Goal: Task Accomplishment & Management: Manage account settings

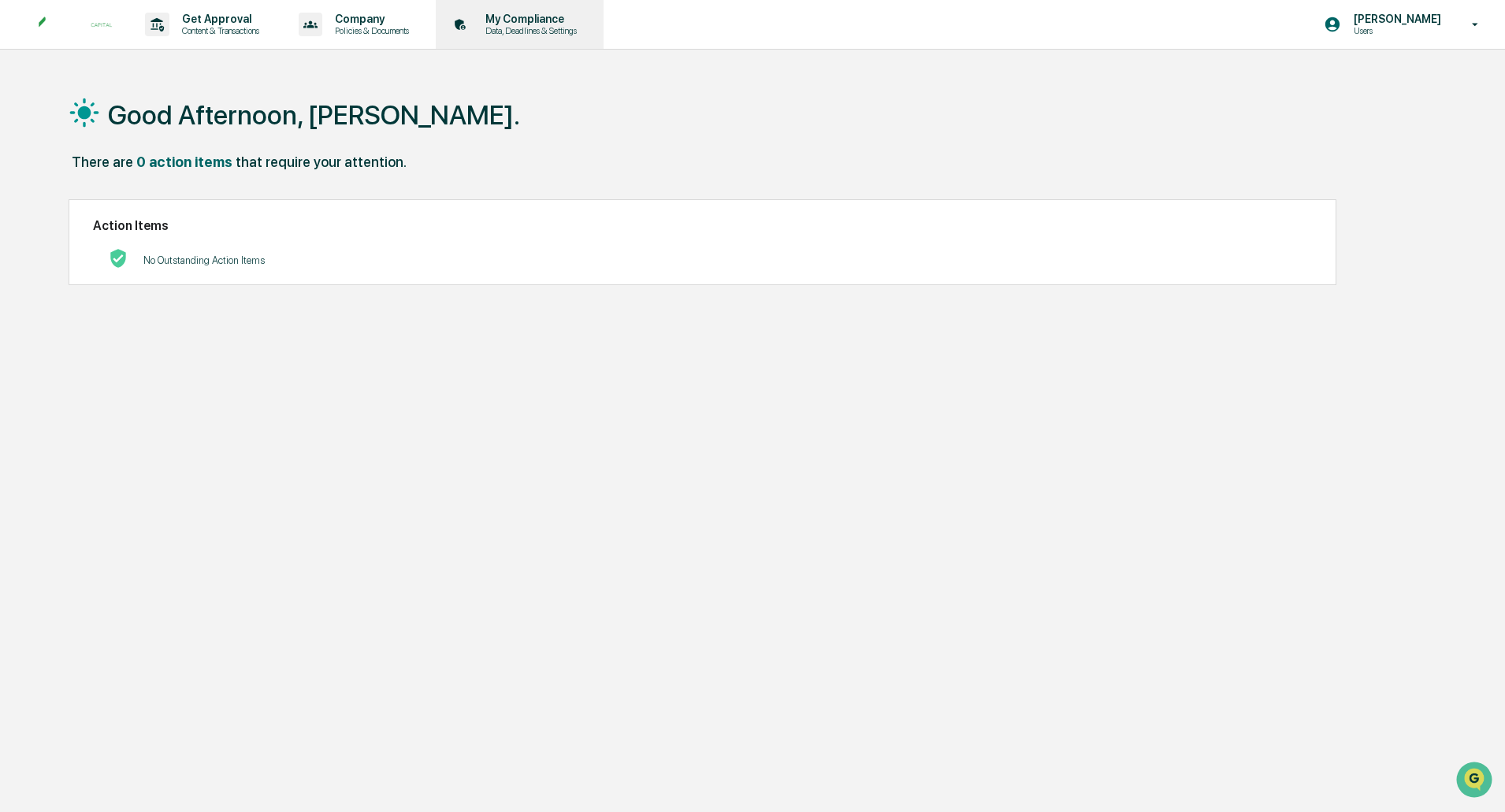
click at [529, 28] on p "Data, Deadlines & Settings" at bounding box center [528, 30] width 112 height 11
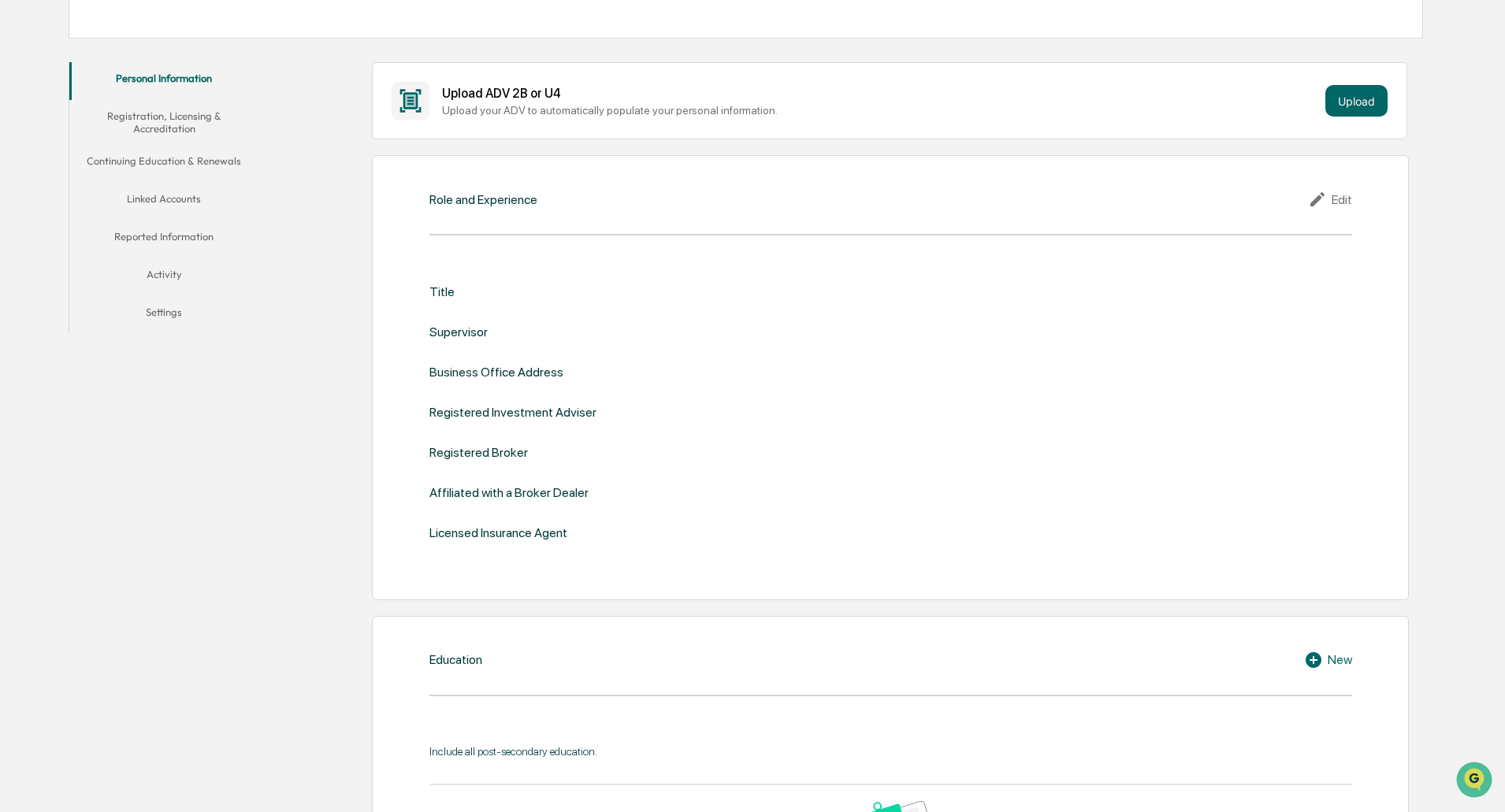
scroll to position [72, 0]
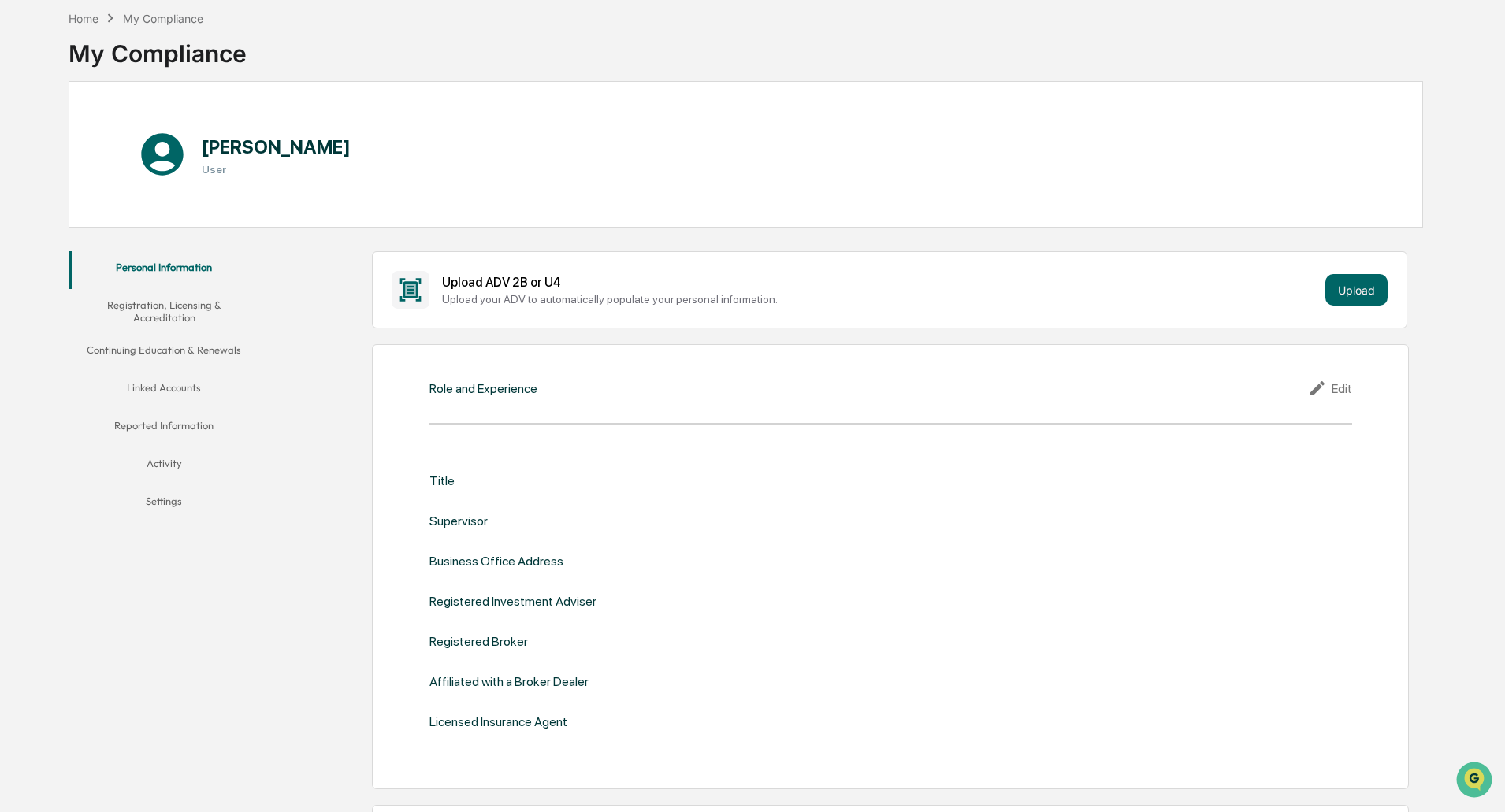
click at [164, 314] on button "Registration, Licensing & Accreditation" at bounding box center [163, 311] width 189 height 45
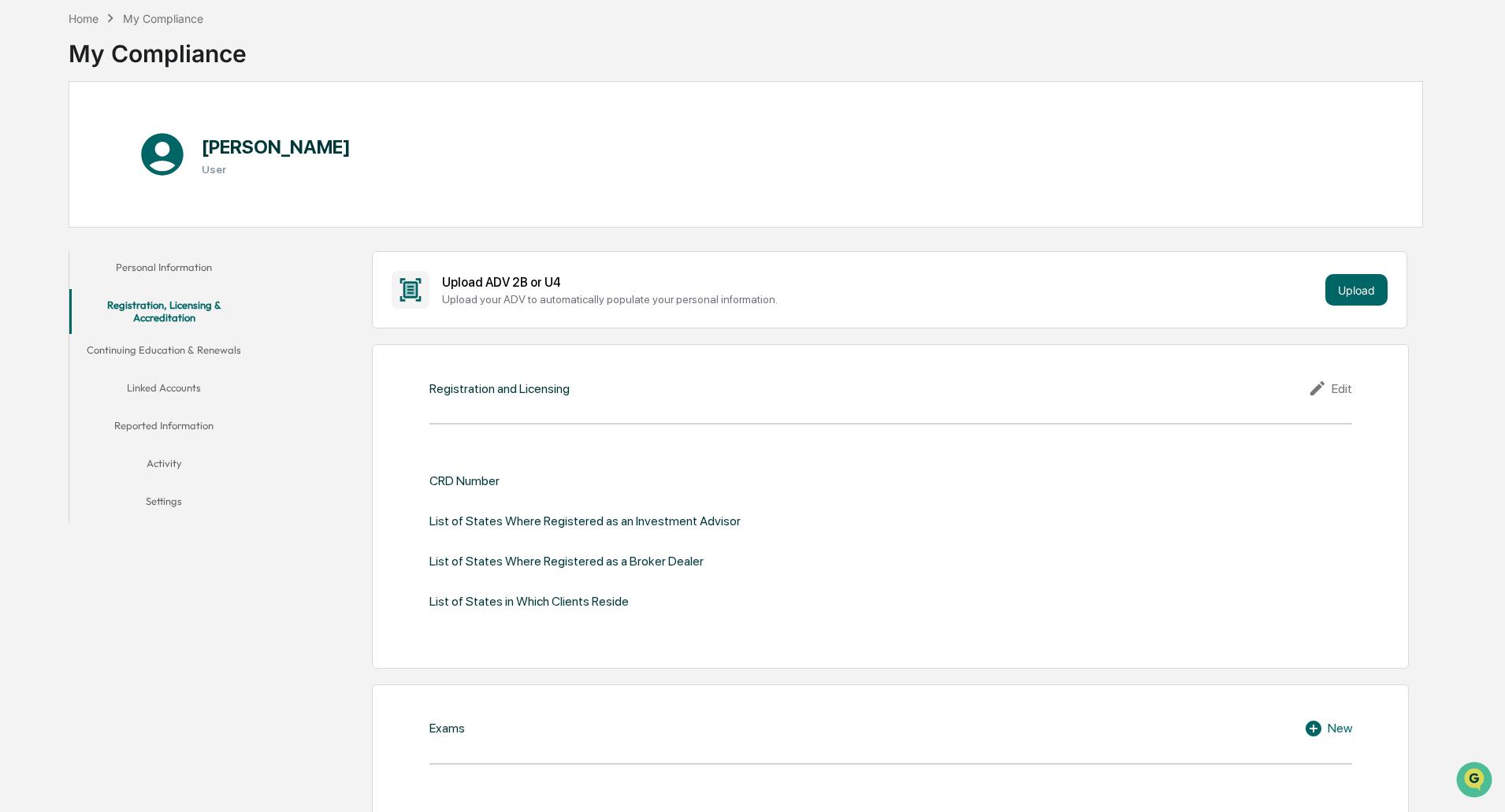
click at [173, 385] on button "Linked Accounts" at bounding box center [163, 390] width 189 height 37
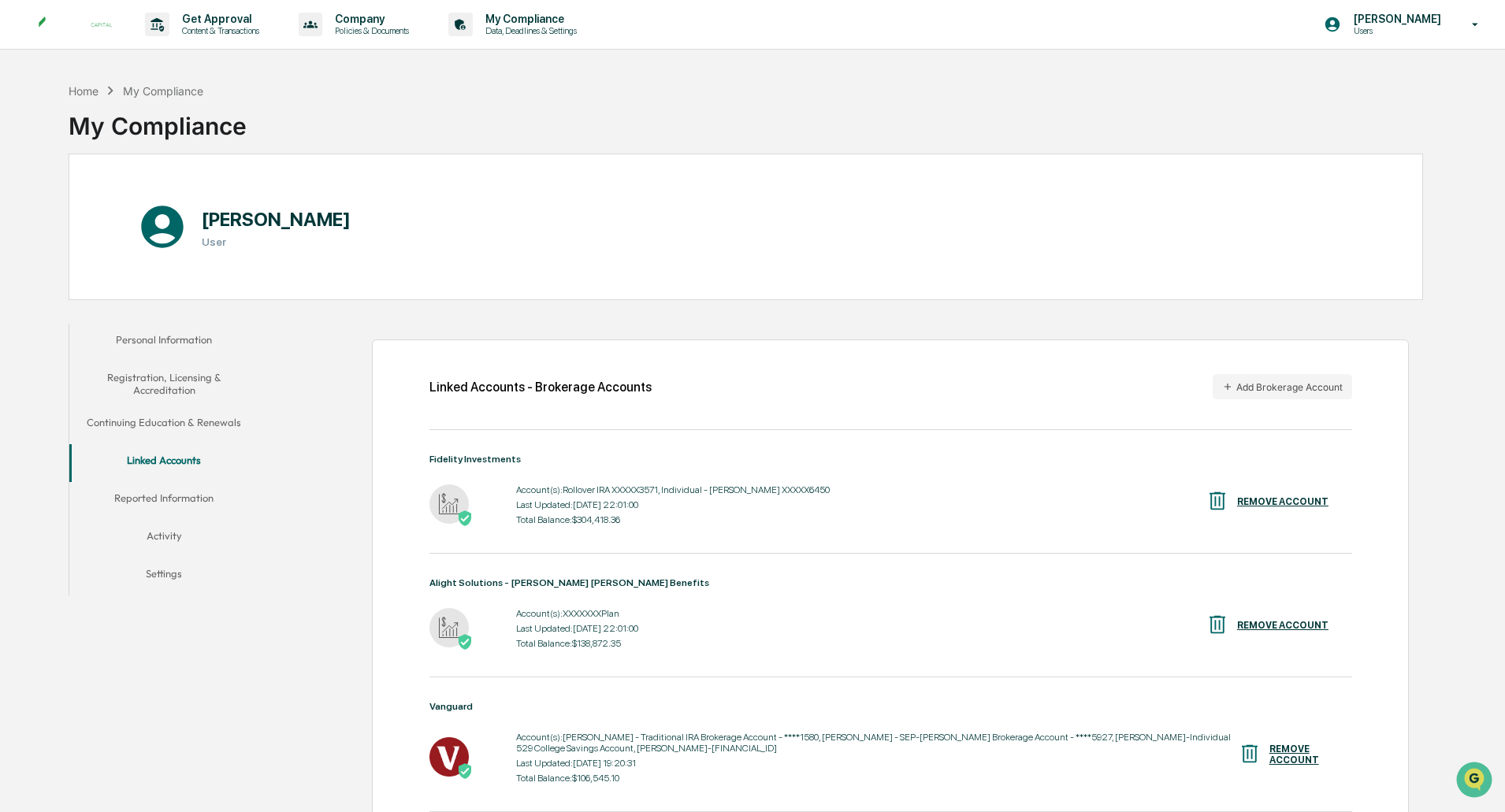
click at [209, 497] on button "Reported Information" at bounding box center [163, 501] width 189 height 37
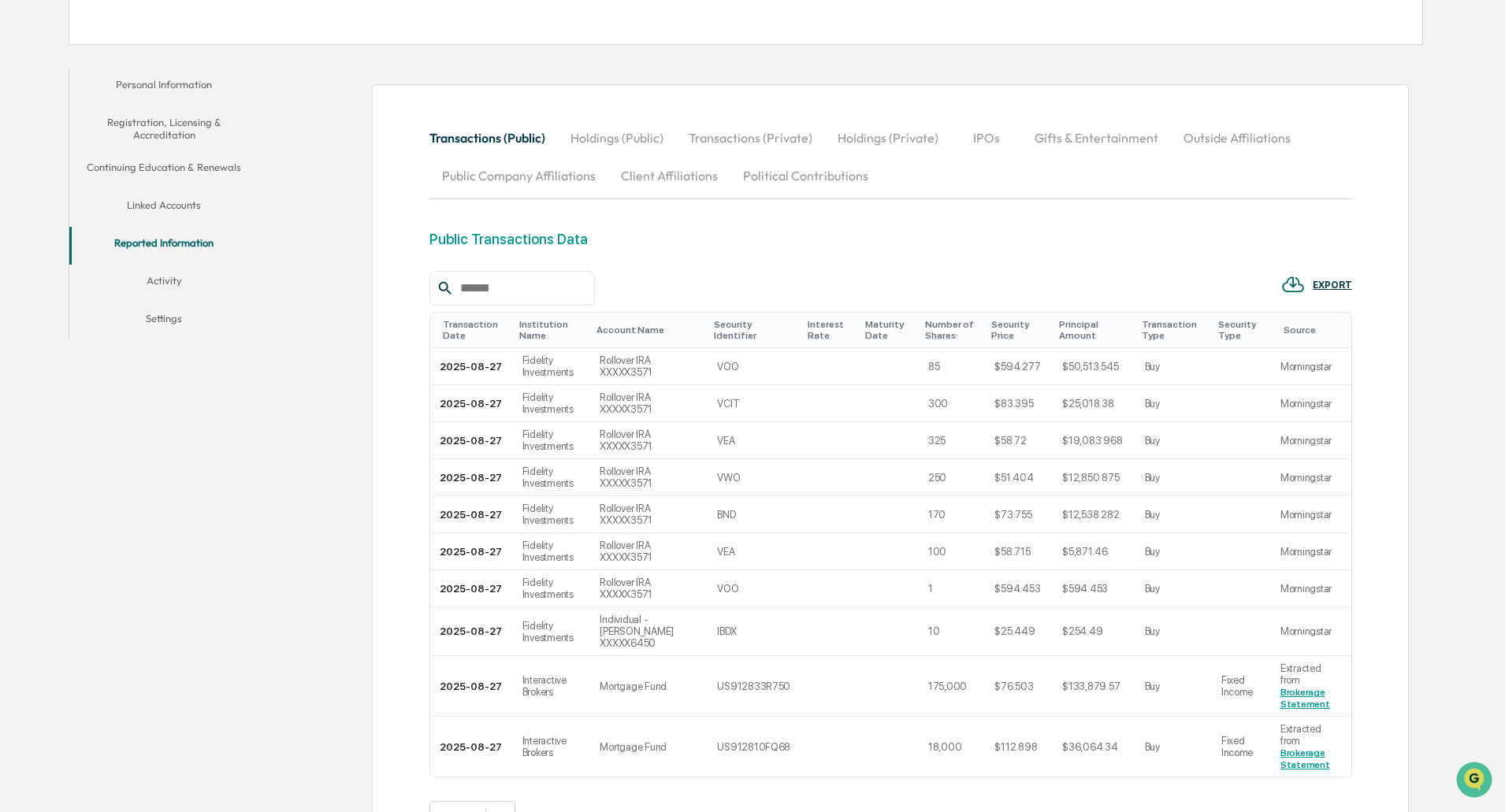
scroll to position [137, 0]
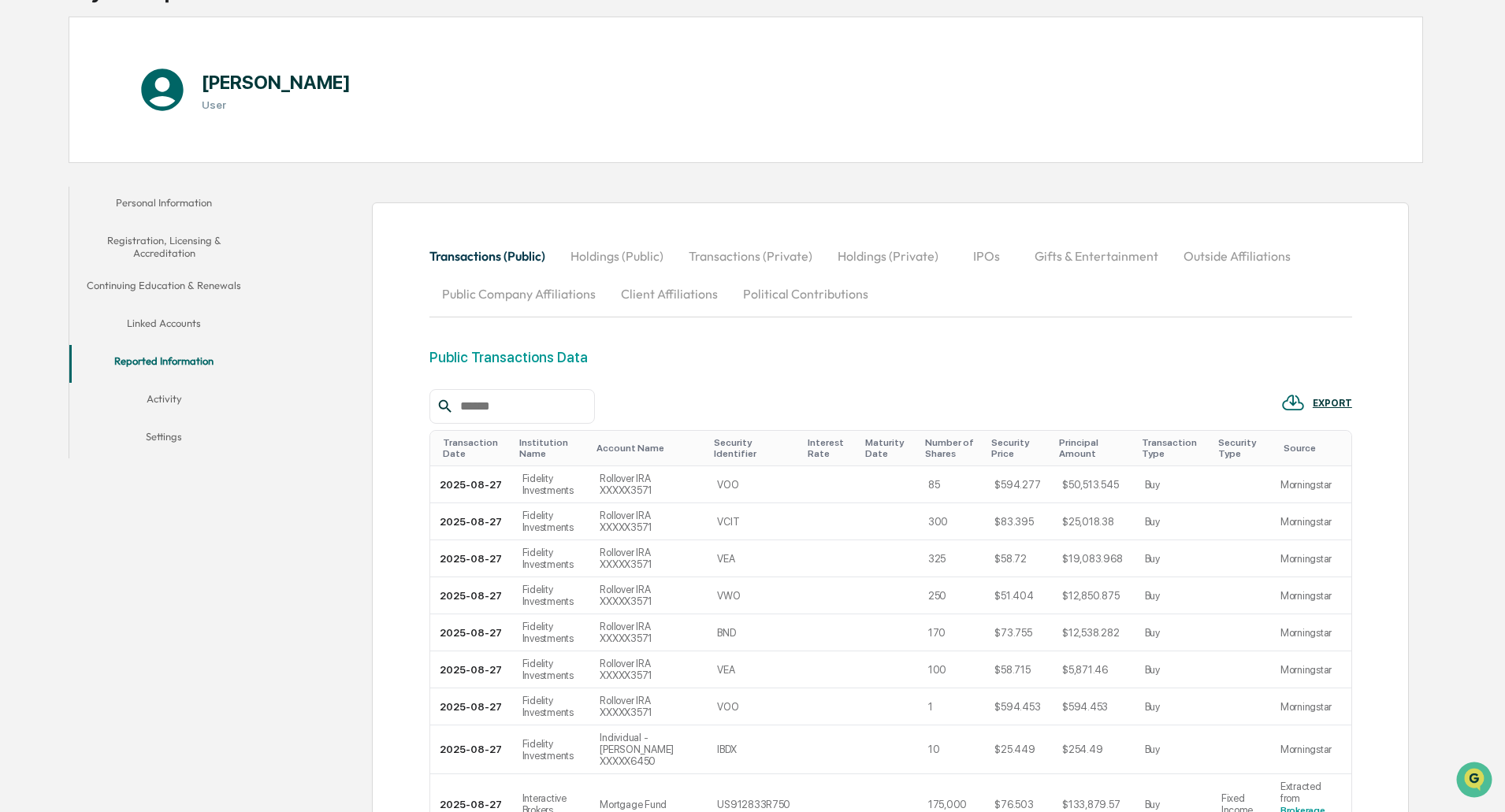
click at [589, 259] on button "Holdings (Public)" at bounding box center [618, 256] width 118 height 37
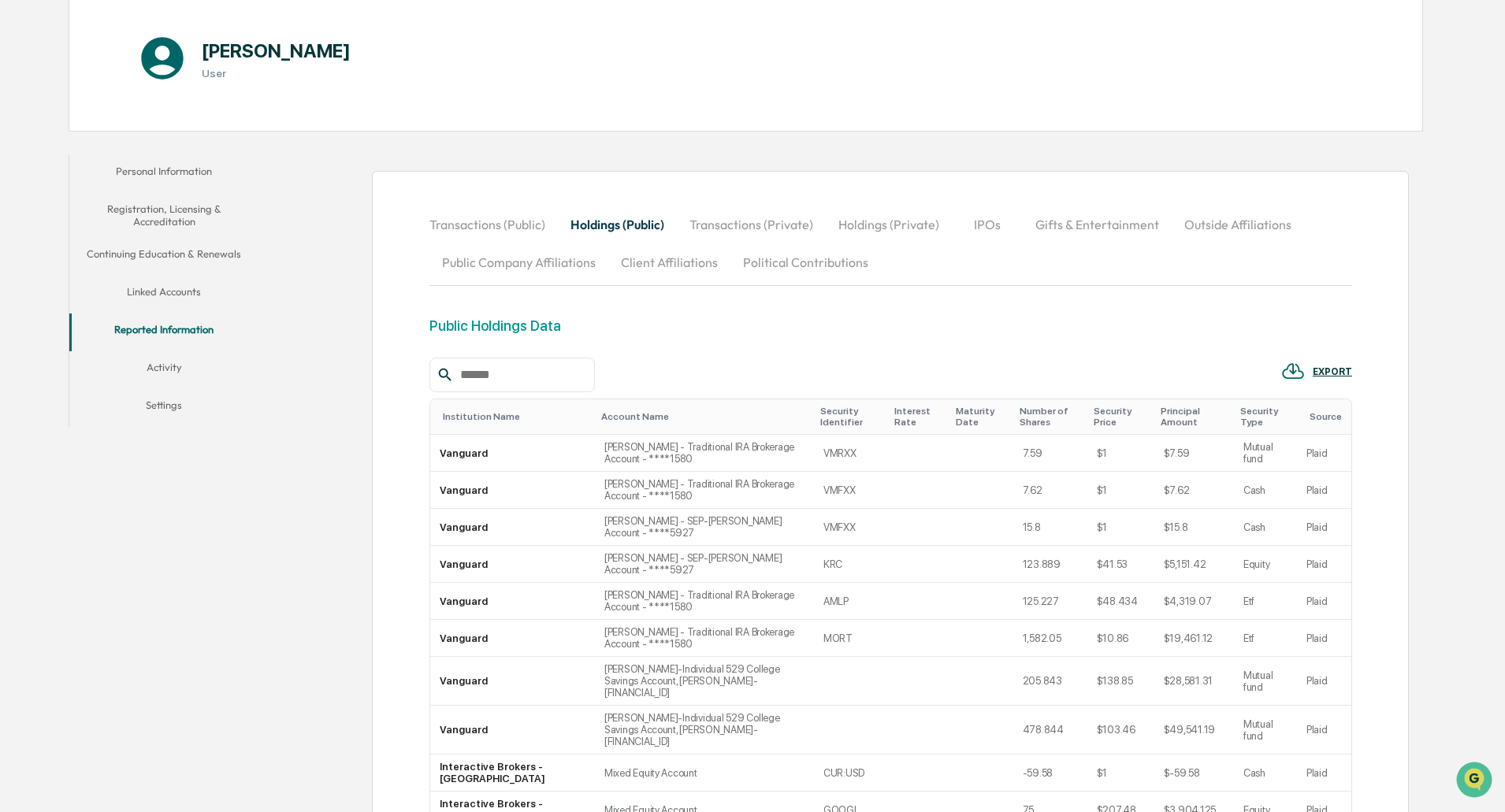
click at [162, 358] on button "Activity" at bounding box center [163, 370] width 189 height 37
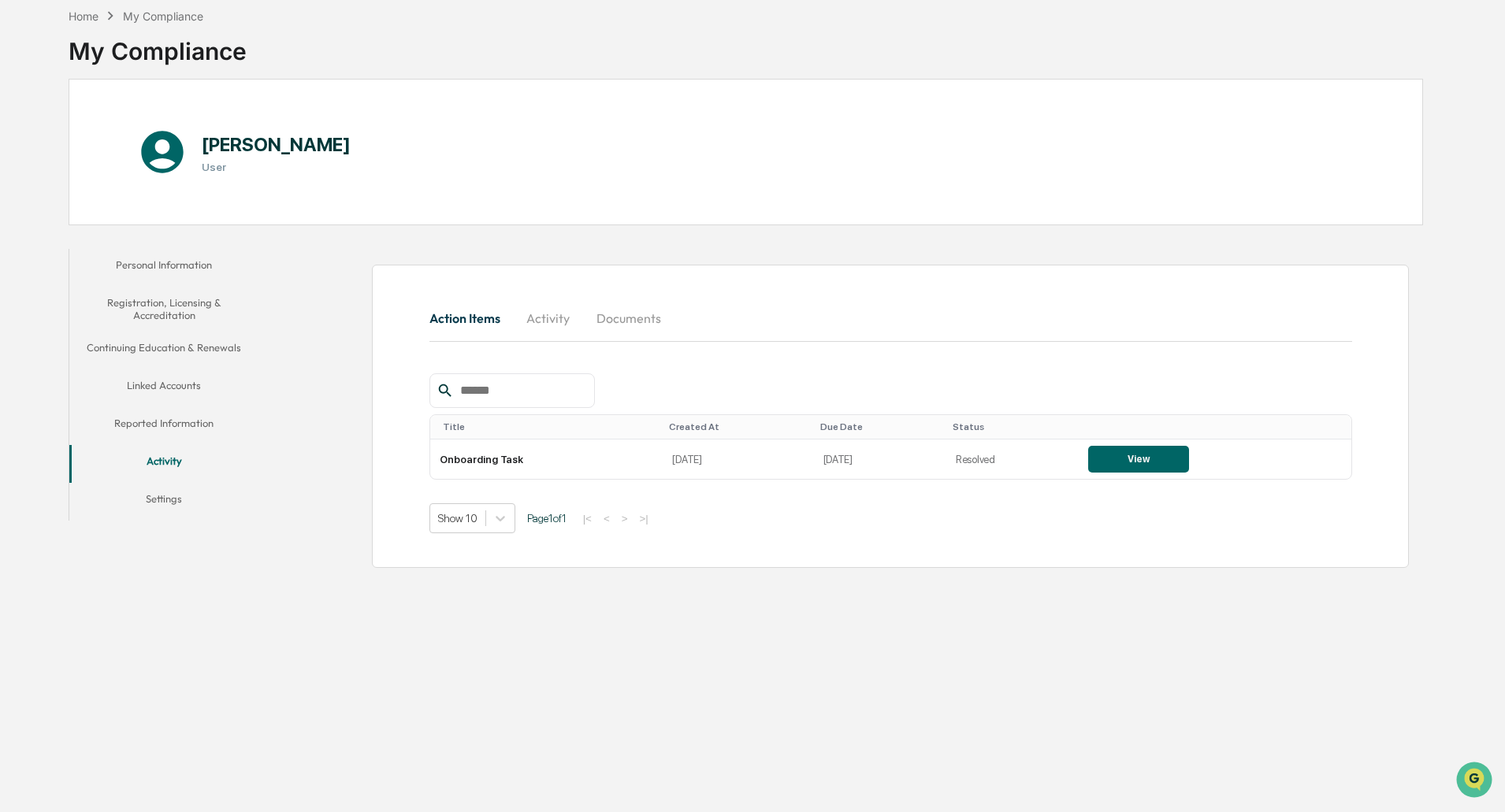
click at [164, 505] on button "Settings" at bounding box center [163, 501] width 189 height 37
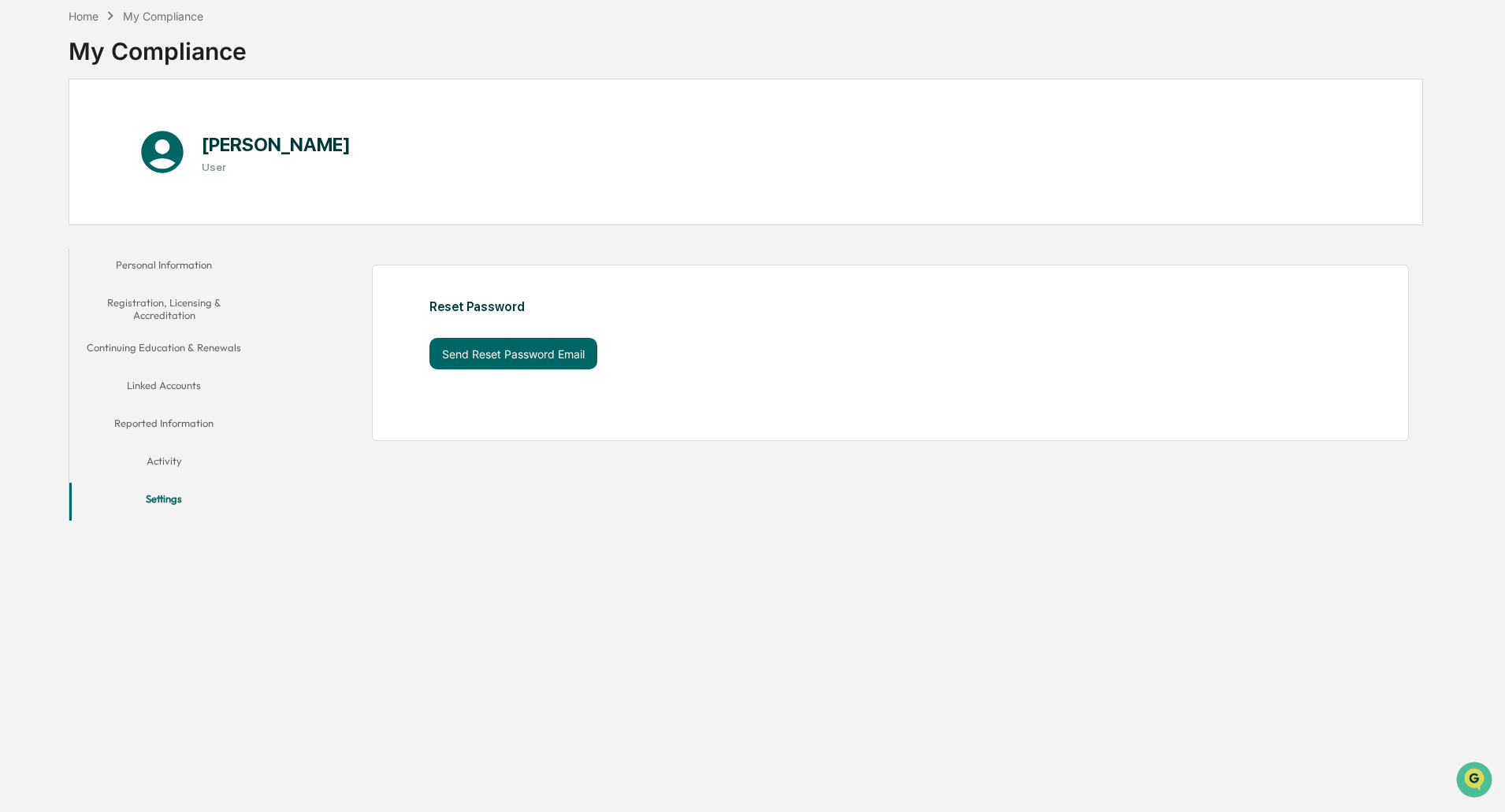
click at [158, 150] on icon at bounding box center [162, 152] width 51 height 51
click at [172, 16] on div "My Compliance" at bounding box center [163, 16] width 80 height 13
click at [168, 263] on button "Personal Information" at bounding box center [163, 267] width 189 height 37
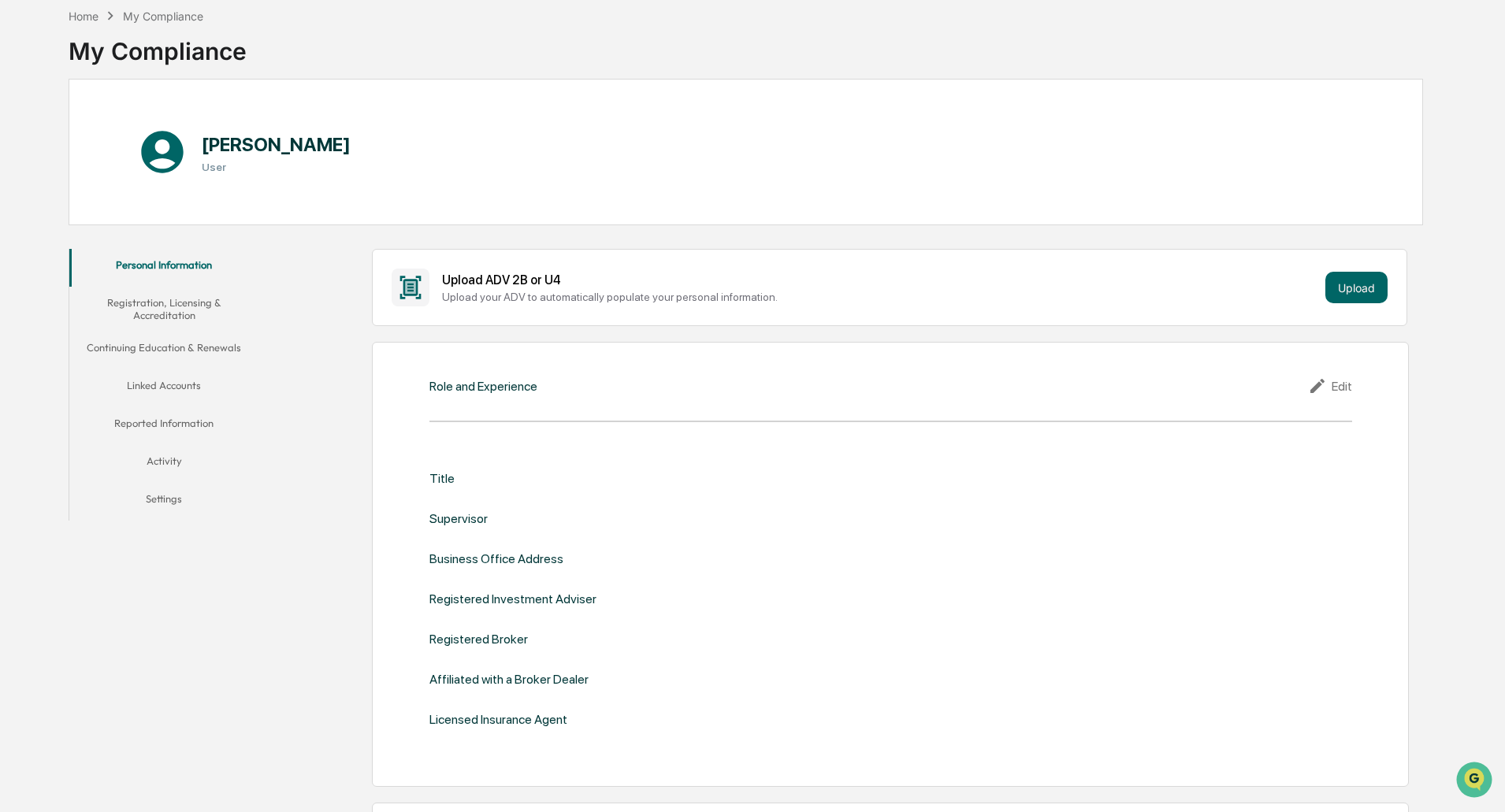
click at [162, 316] on button "Registration, Licensing & Accreditation" at bounding box center [163, 309] width 189 height 45
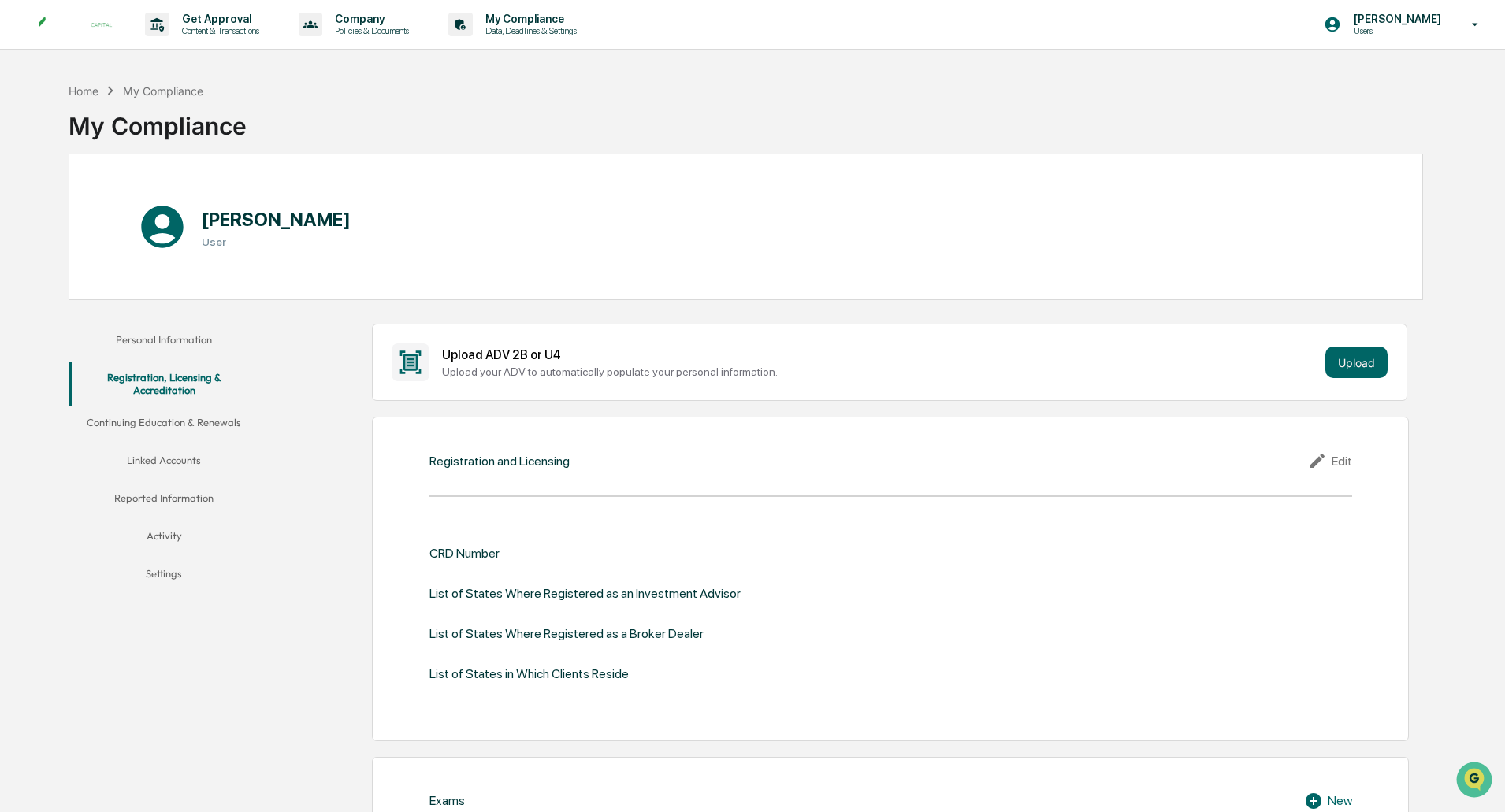
click at [173, 426] on button "Continuing Education & Renewals" at bounding box center [163, 425] width 189 height 37
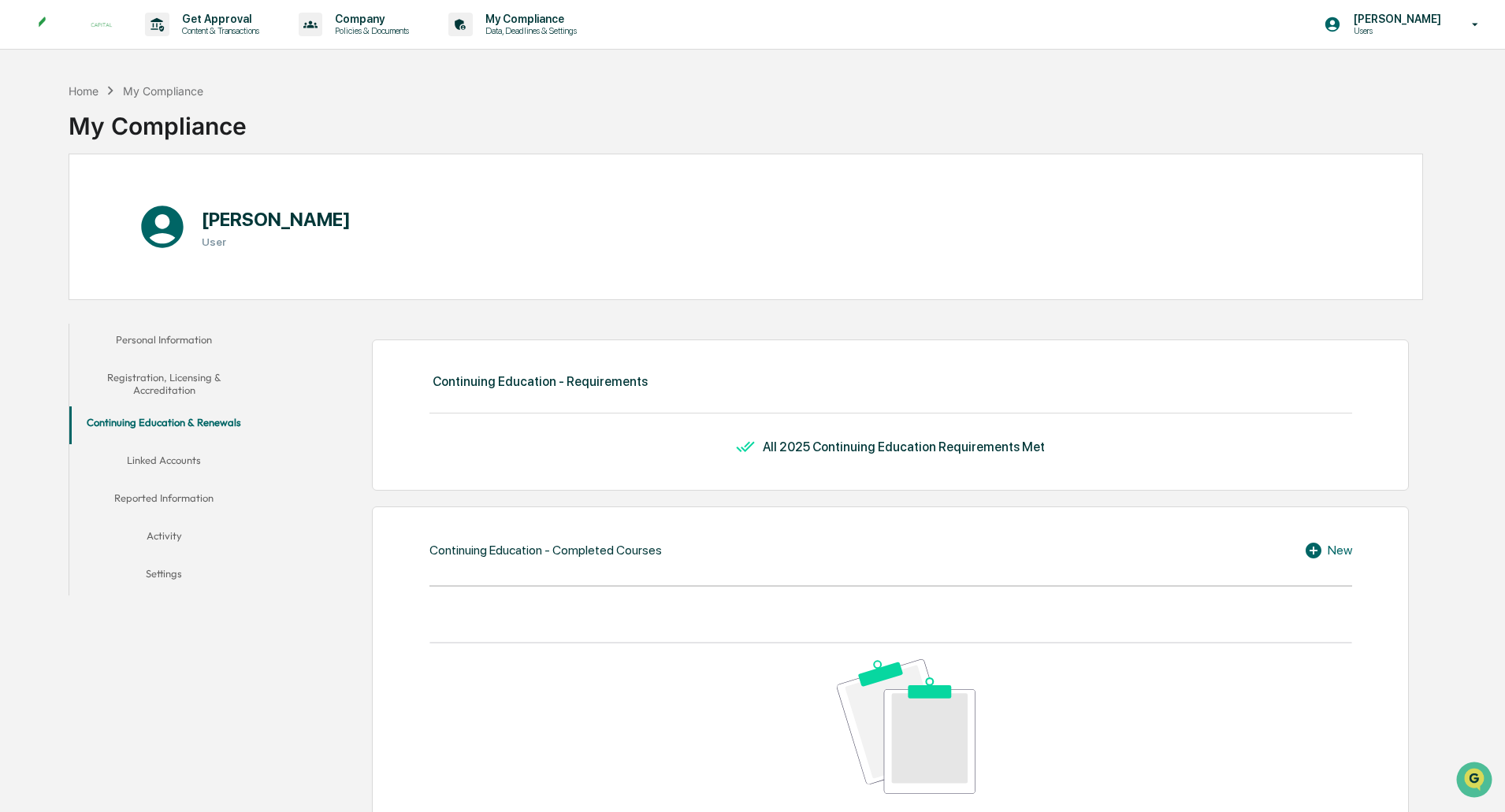
click at [182, 470] on button "Linked Accounts" at bounding box center [163, 462] width 189 height 37
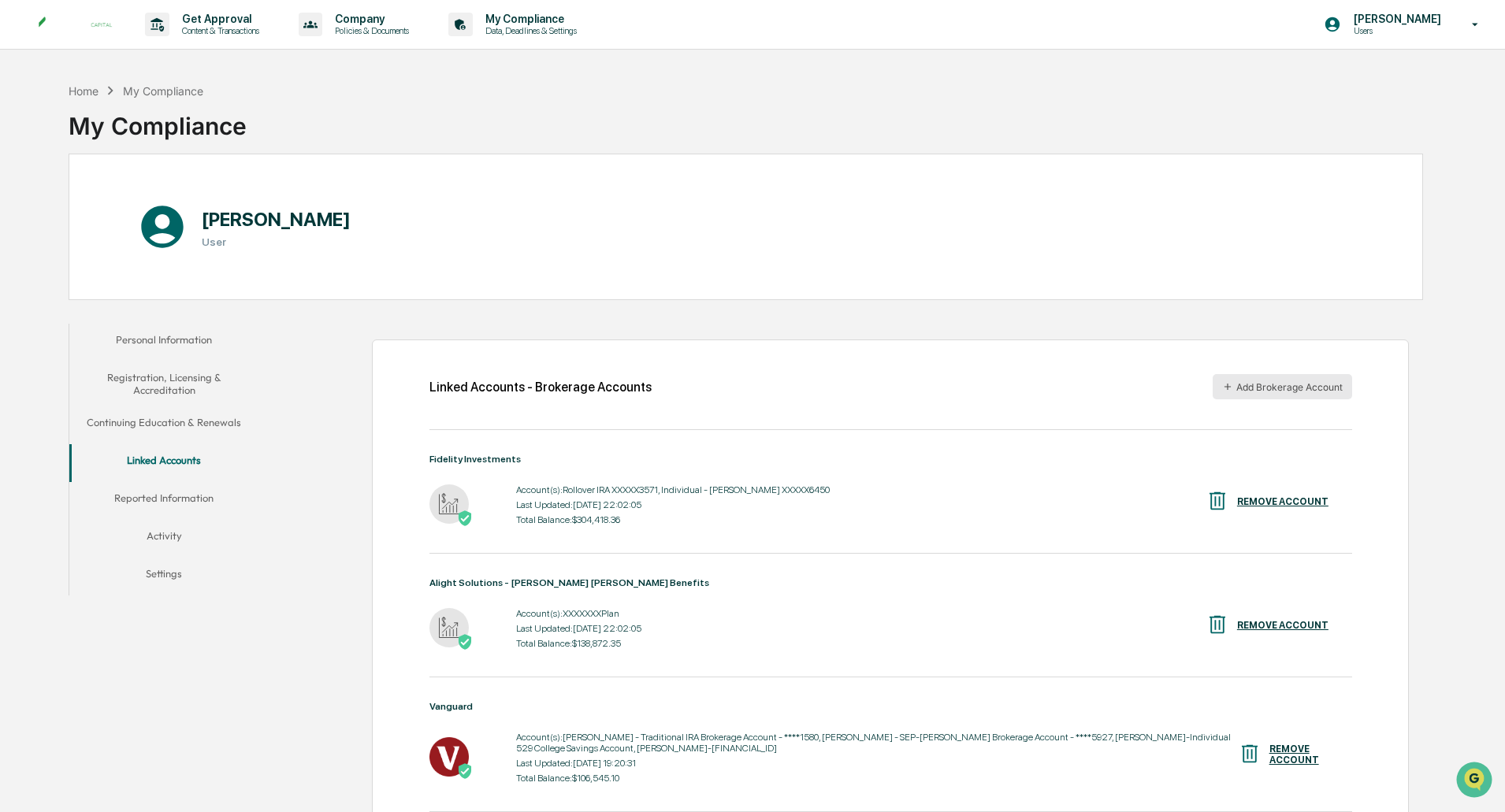
click at [1324, 392] on button "Add Brokerage Account" at bounding box center [1282, 386] width 139 height 25
